Goal: Check status

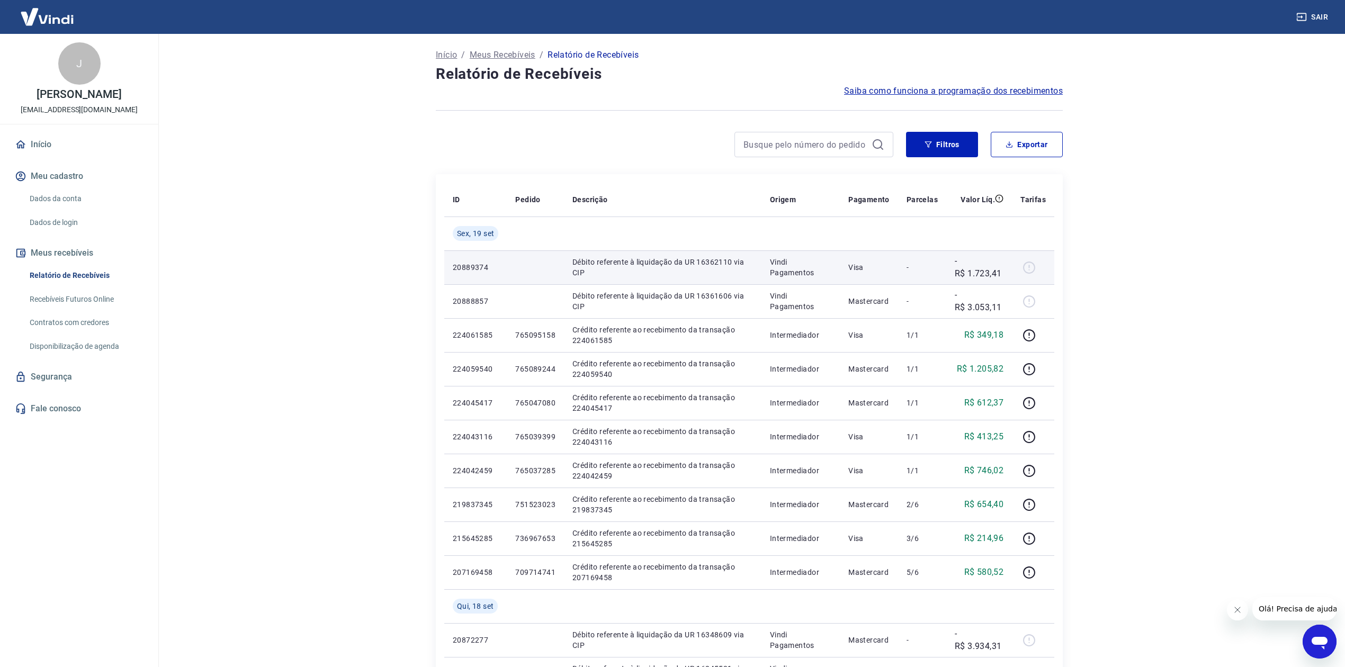
scroll to position [70, 0]
